Goal: Task Accomplishment & Management: Manage account settings

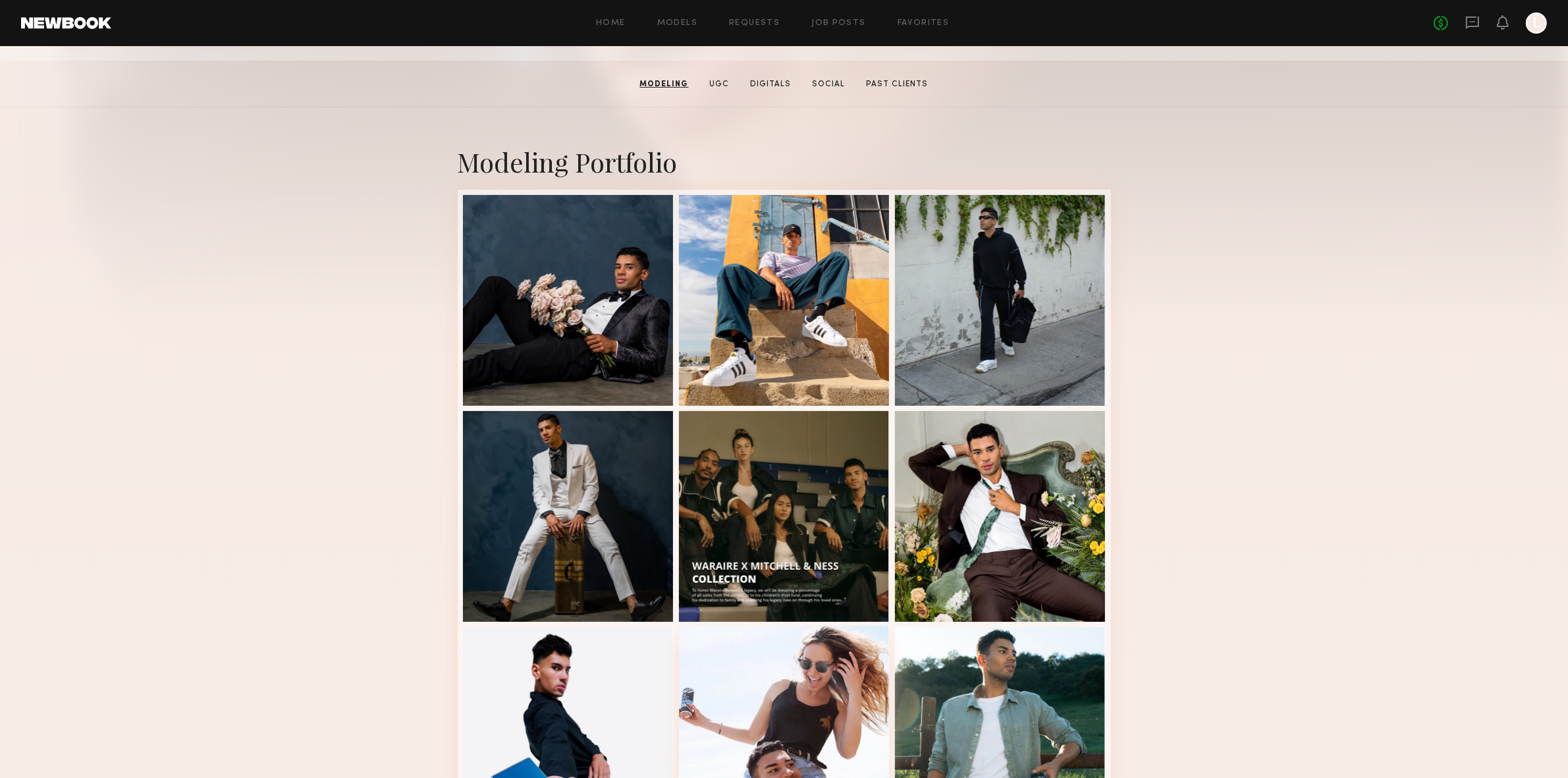
scroll to position [194, 0]
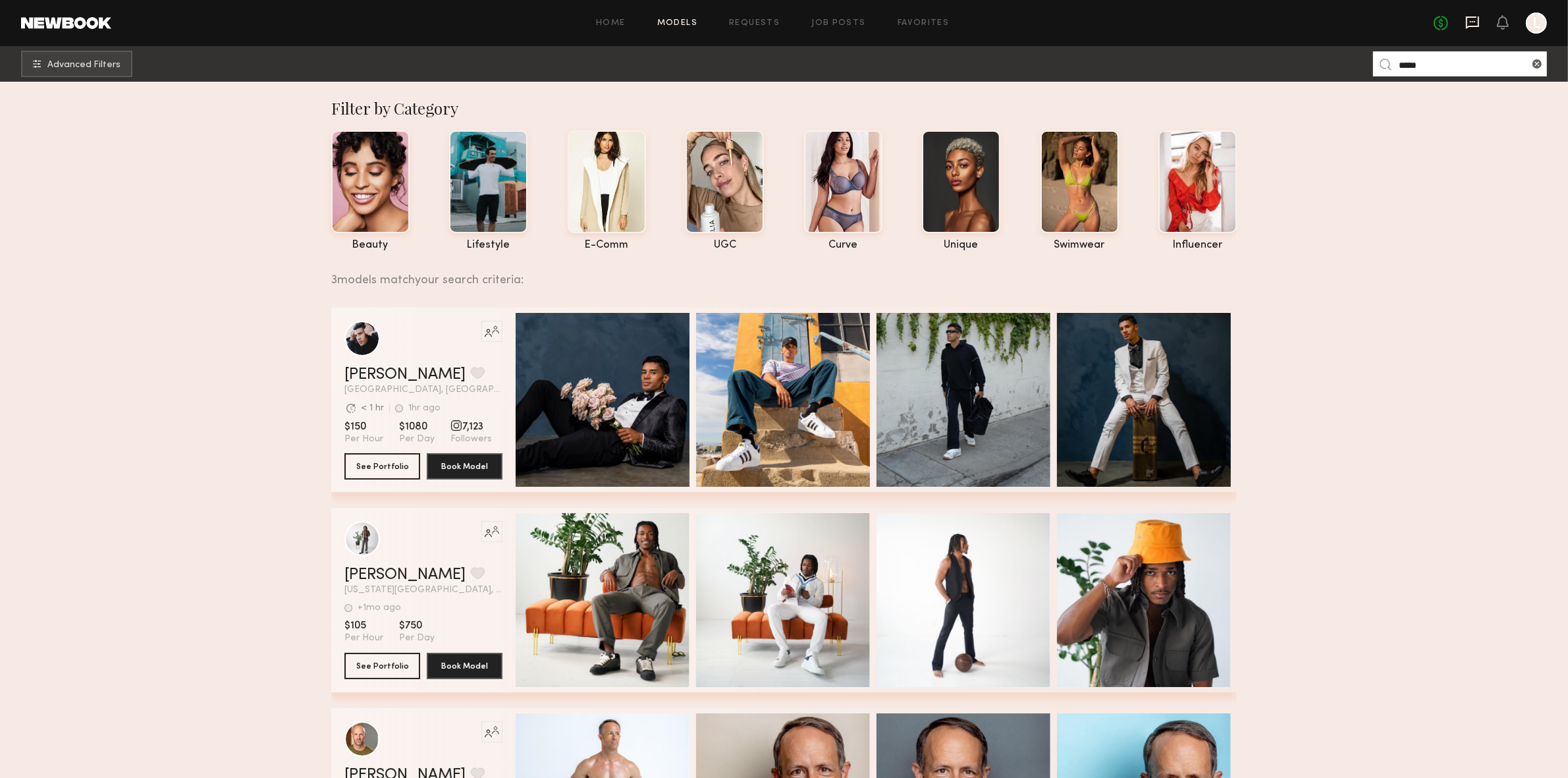
click at [1471, 27] on icon at bounding box center [1473, 23] width 13 height 13
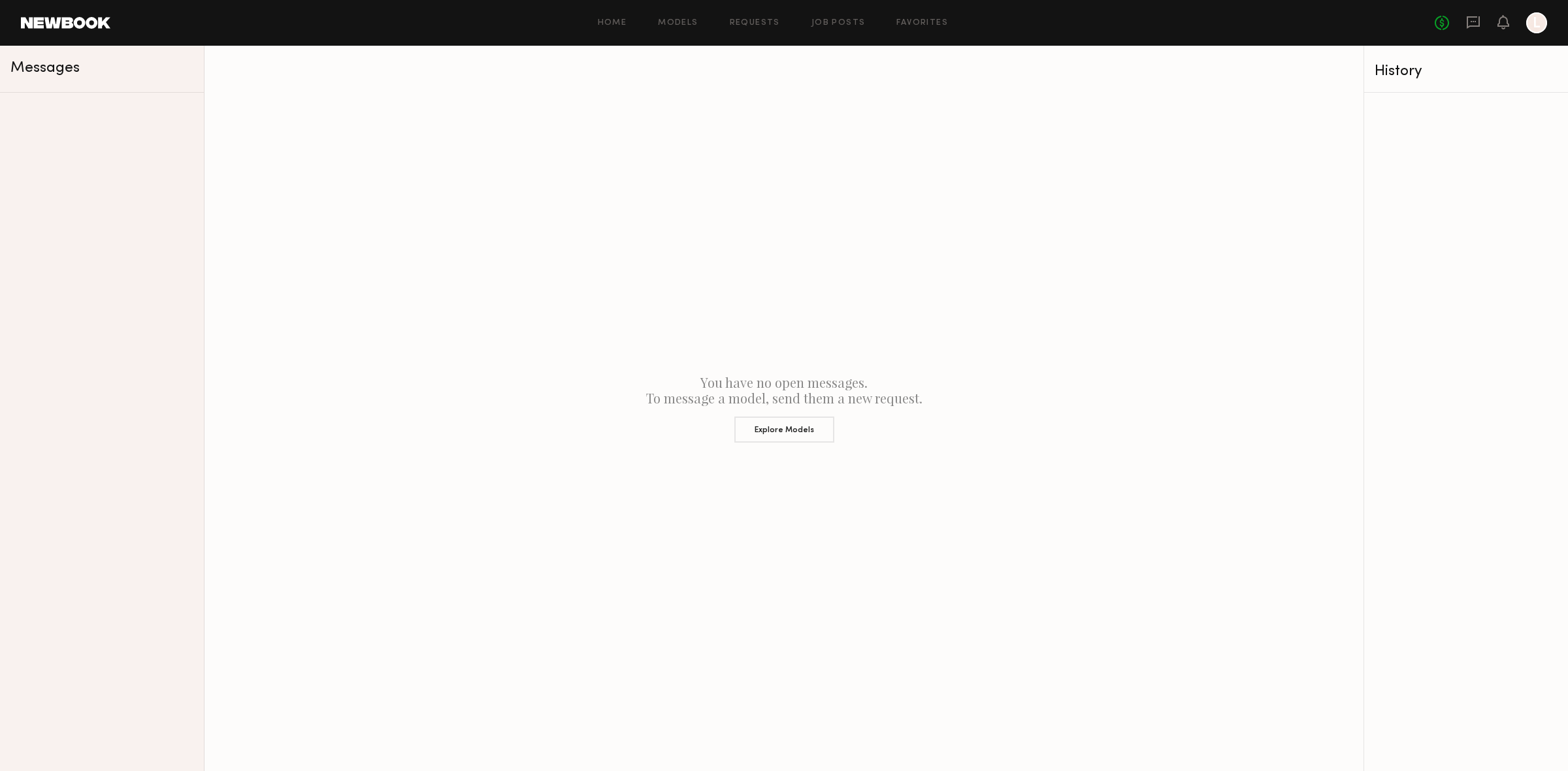
click at [1535, 23] on div at bounding box center [1536, 23] width 21 height 21
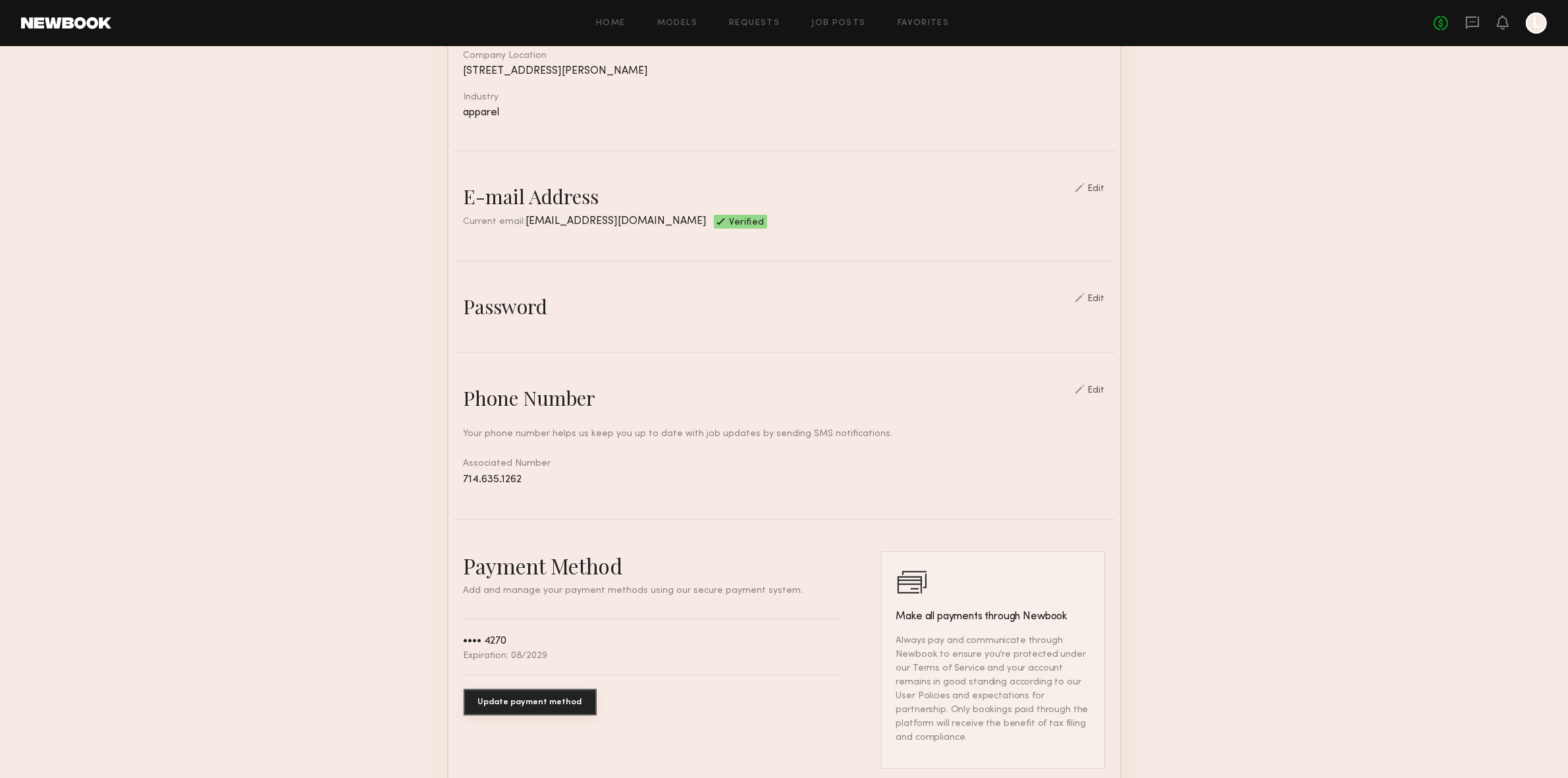
scroll to position [461, 0]
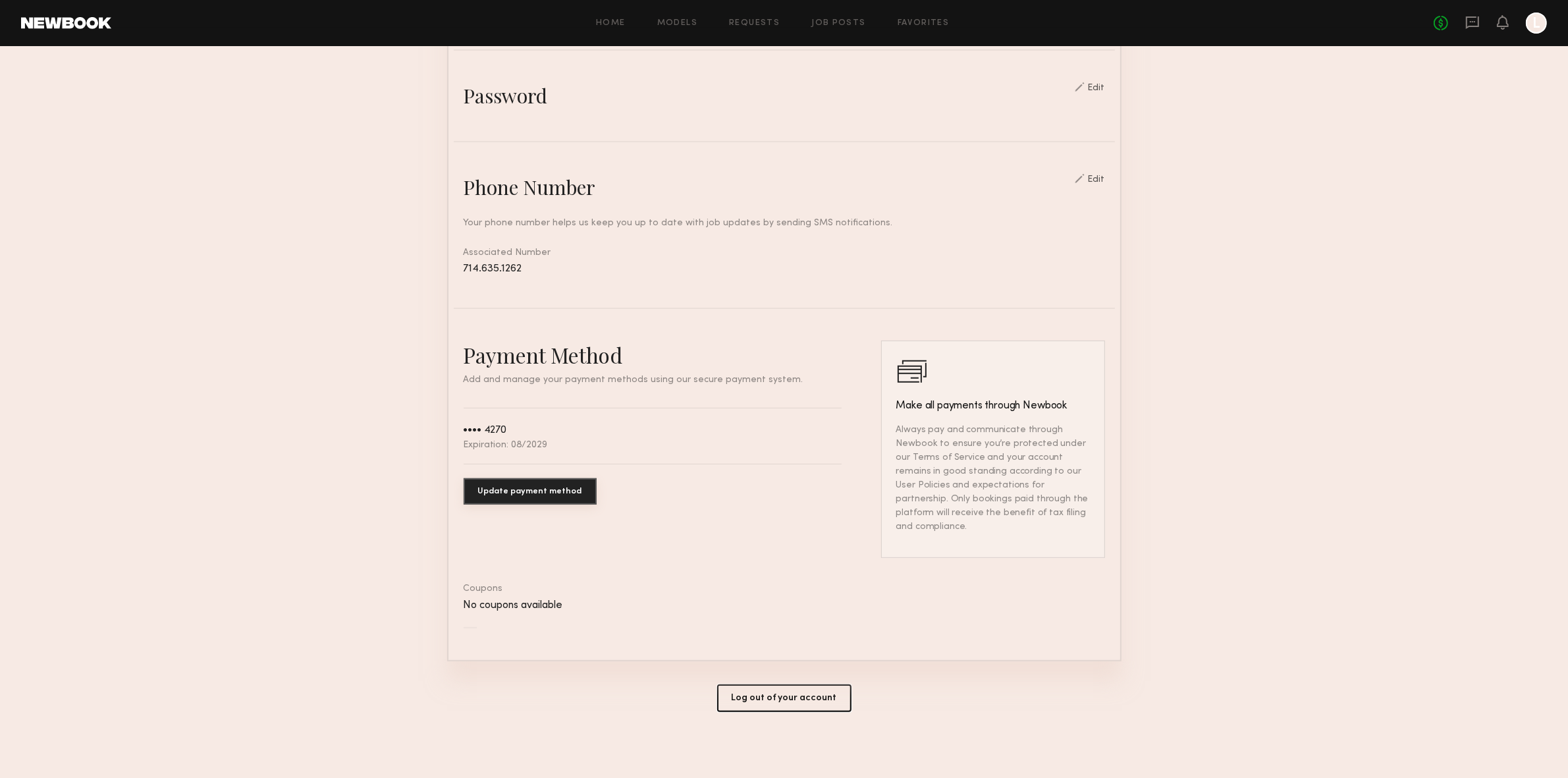
click at [770, 705] on button "Log out of your account" at bounding box center [784, 698] width 135 height 27
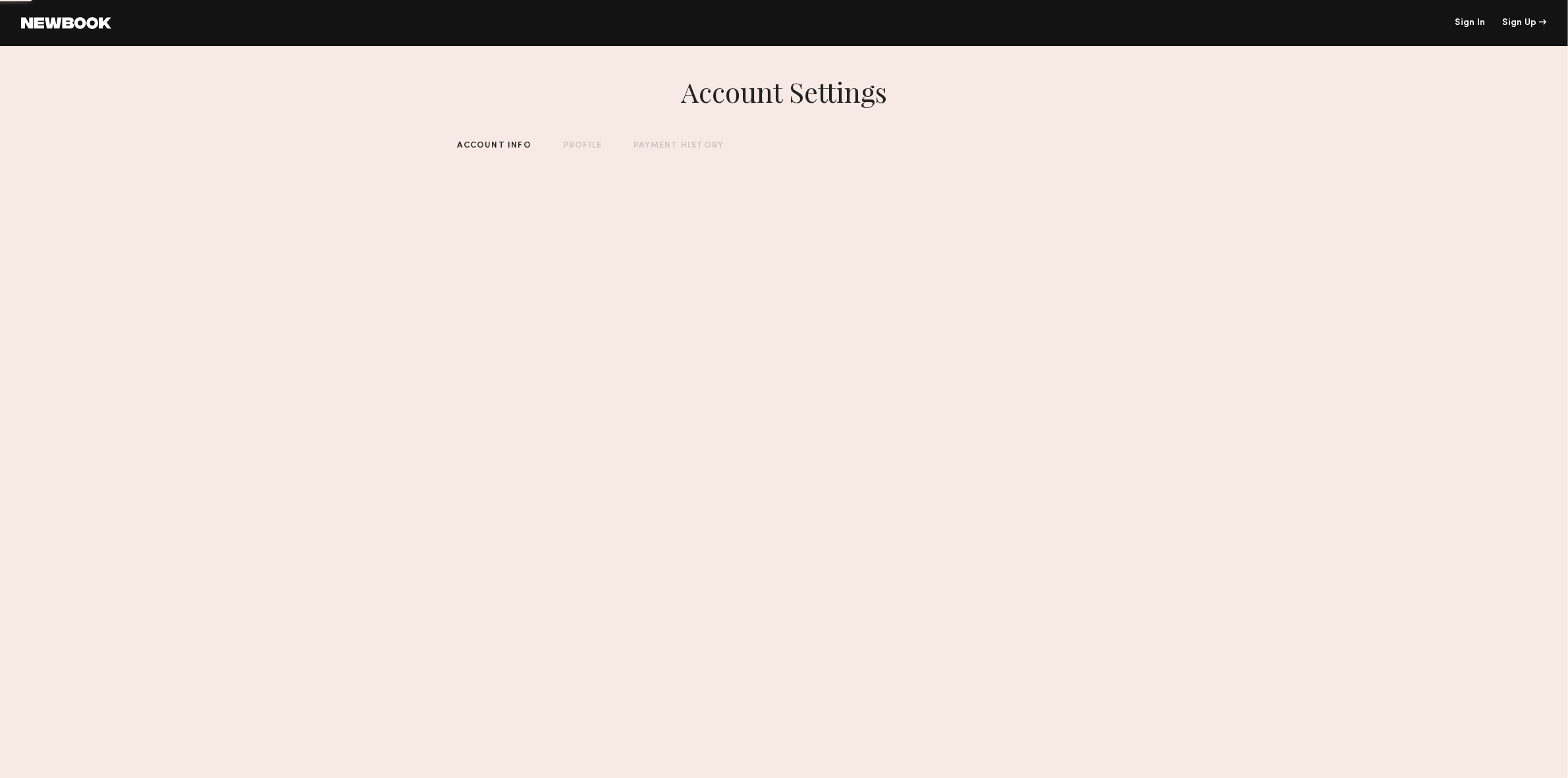
scroll to position [0, 0]
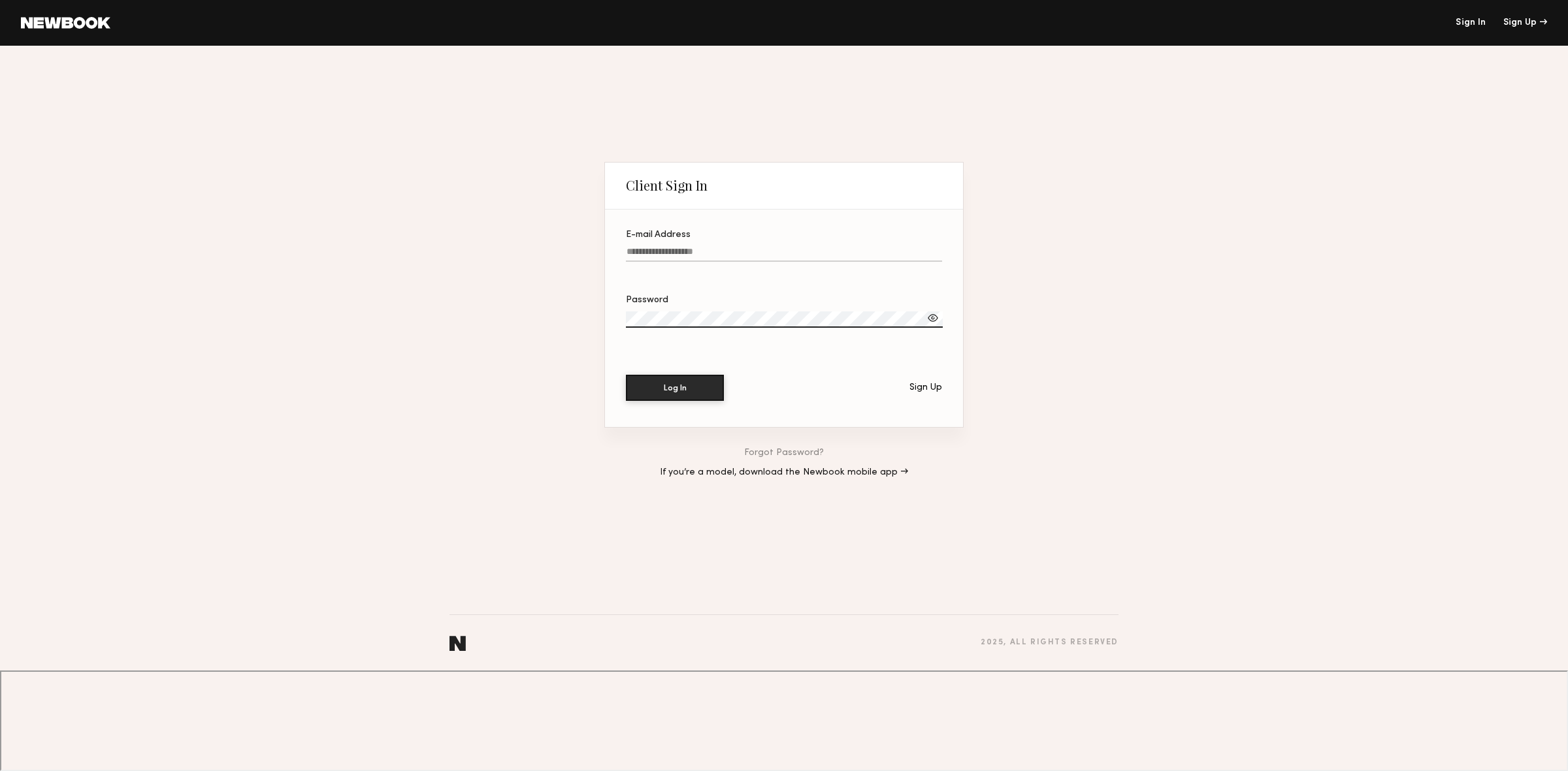
click at [659, 262] on input "E-mail Address" at bounding box center [783, 254] width 316 height 15
click at [685, 262] on input "E-mail Address Required" at bounding box center [783, 254] width 316 height 15
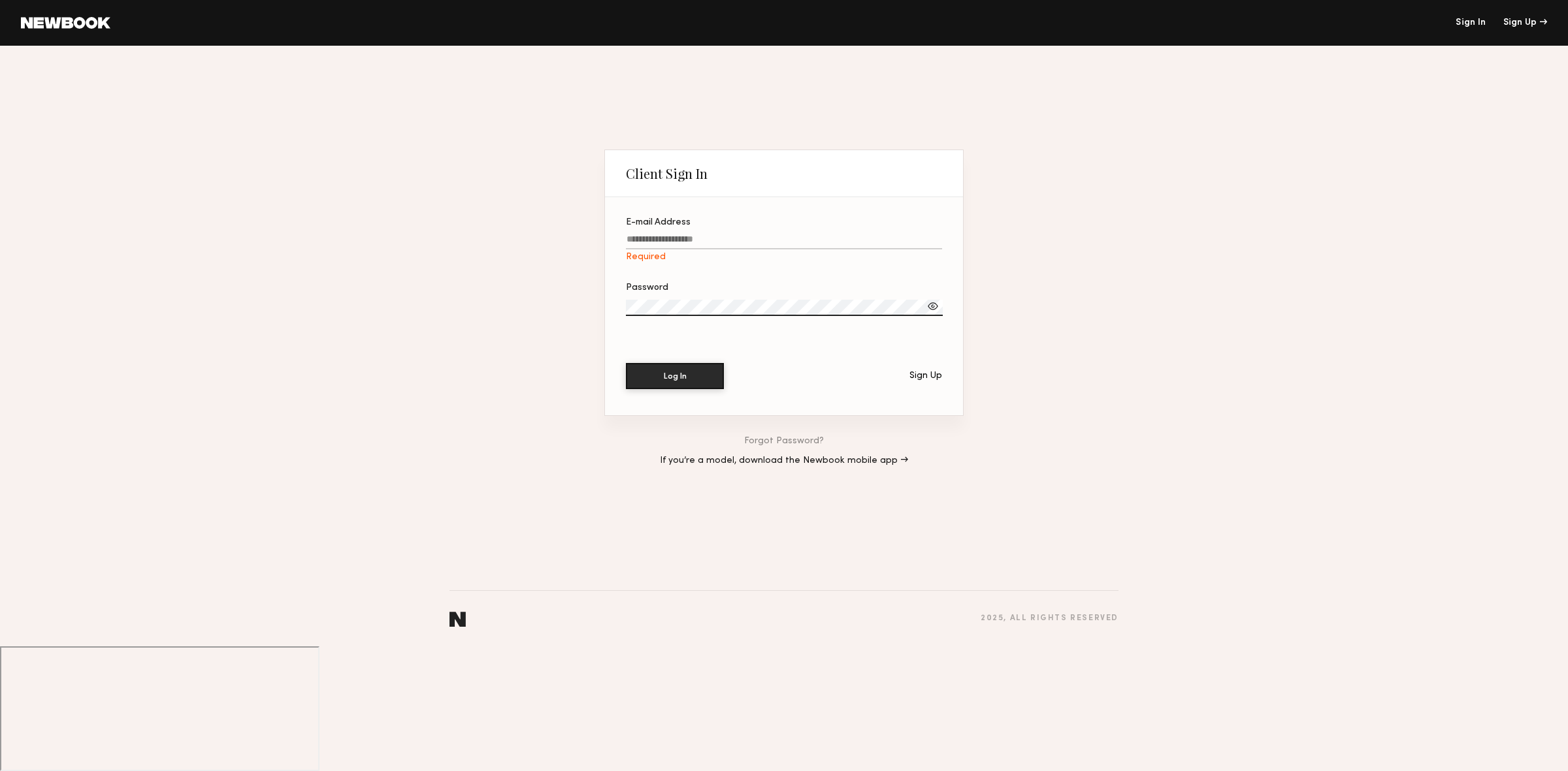
type input "**********"
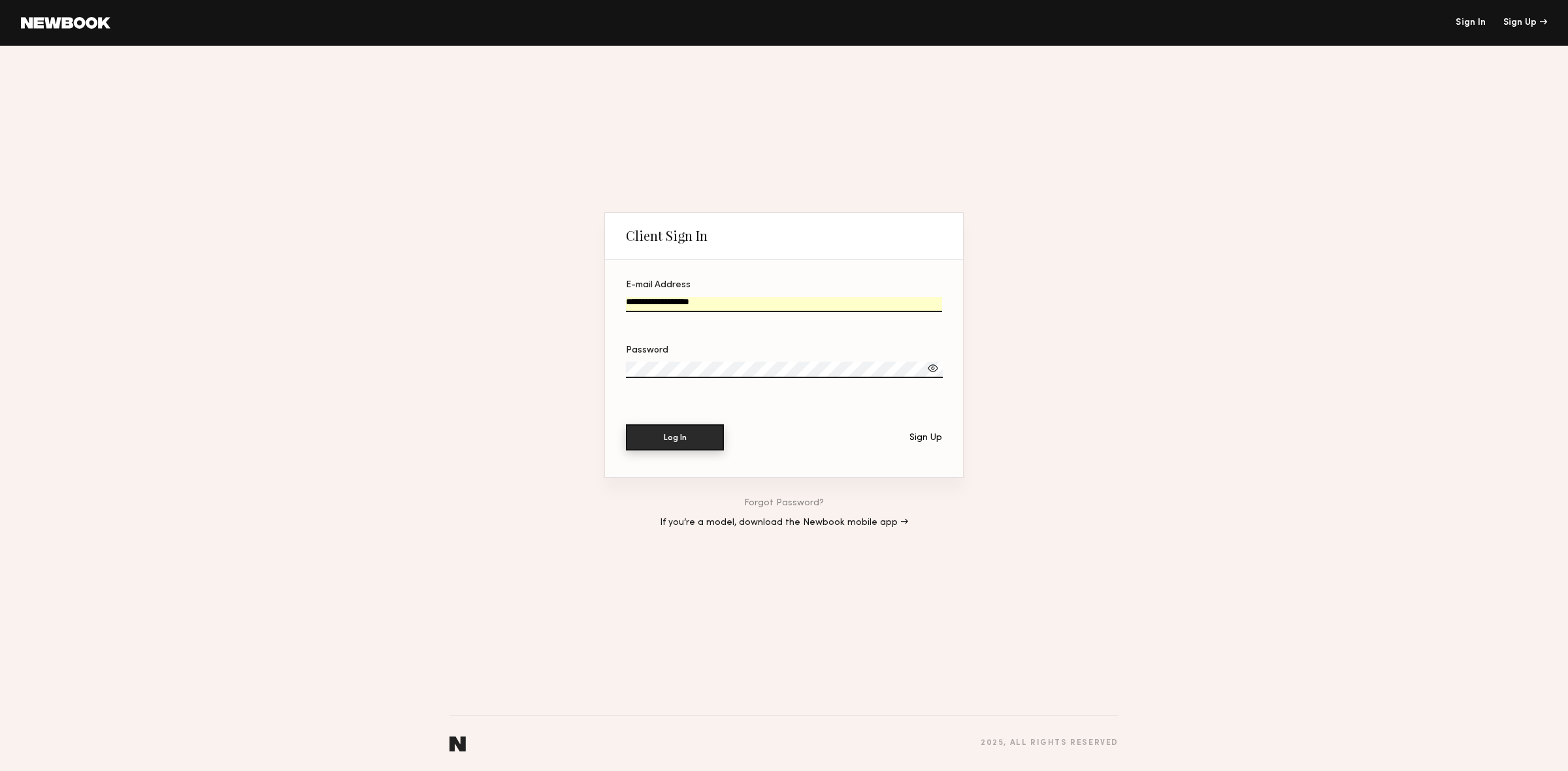
click at [650, 440] on button "Log In" at bounding box center [674, 437] width 98 height 26
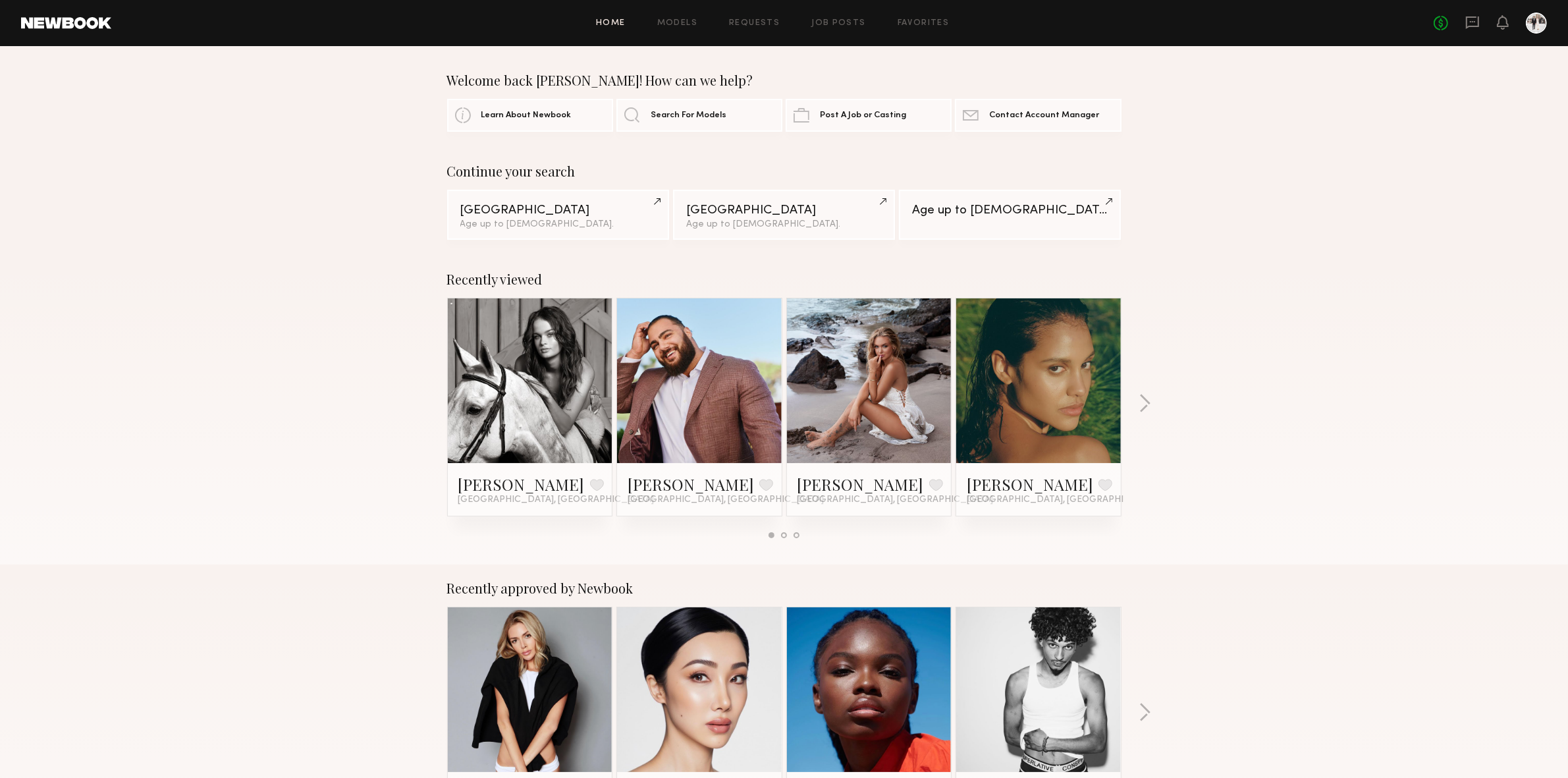
click at [655, 444] on div at bounding box center [699, 381] width 165 height 165
click at [659, 481] on link "Shayne C." at bounding box center [690, 484] width 127 height 21
